Goal: Information Seeking & Learning: Learn about a topic

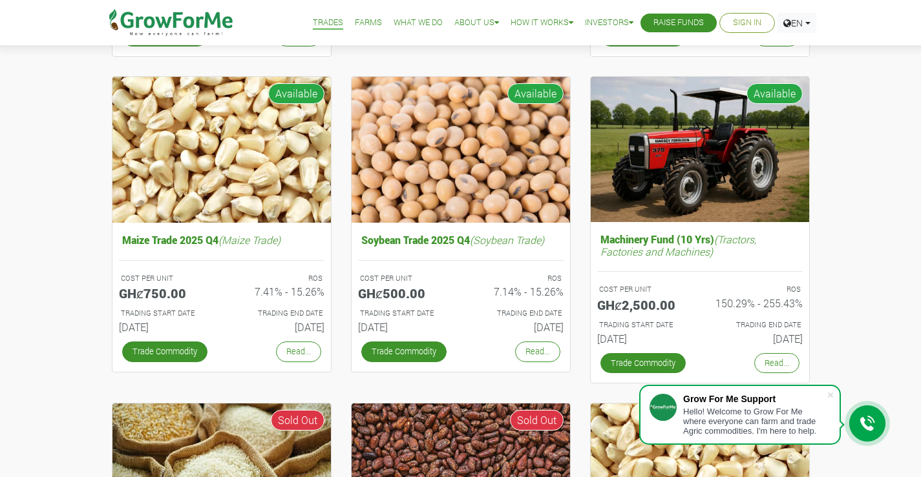
scroll to position [452, 0]
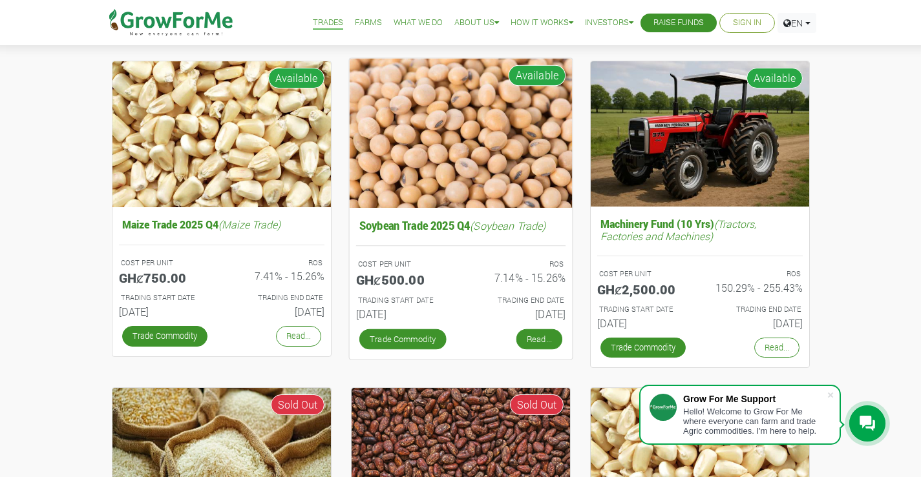
click at [538, 335] on link "Read..." at bounding box center [538, 339] width 46 height 21
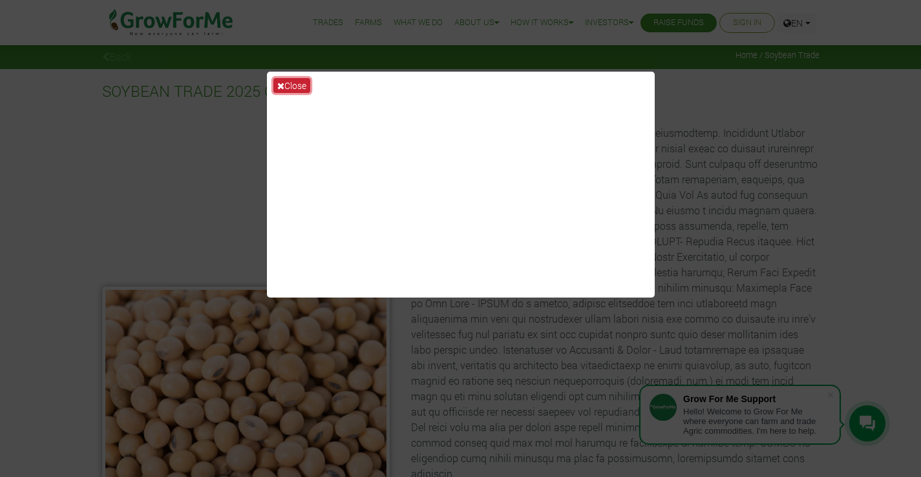
click at [301, 83] on button "Close" at bounding box center [291, 85] width 37 height 15
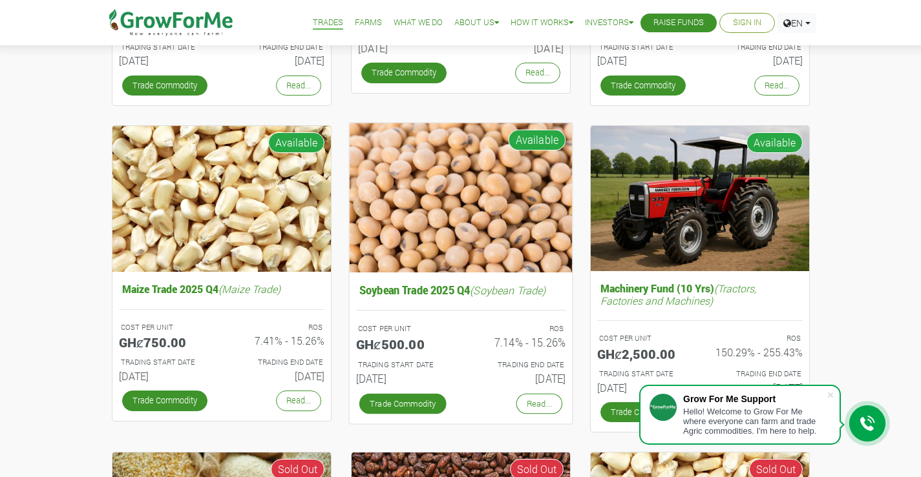
scroll to position [323, 0]
